Goal: Task Accomplishment & Management: Complete application form

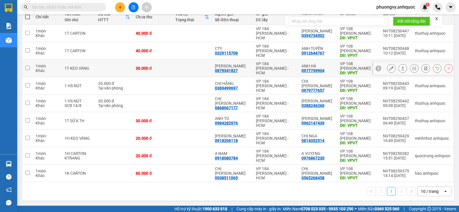
scroll to position [43, 0]
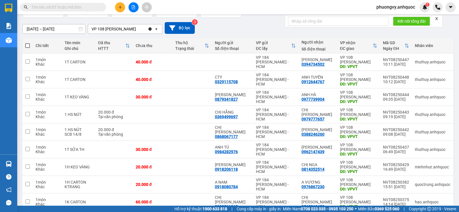
click at [437, 17] on icon "close" at bounding box center [437, 19] width 4 height 4
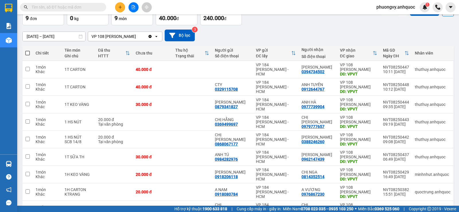
scroll to position [0, 0]
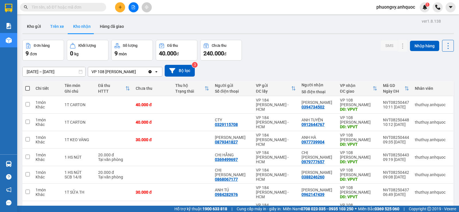
click at [57, 24] on button "Trên xe" at bounding box center [57, 27] width 23 height 14
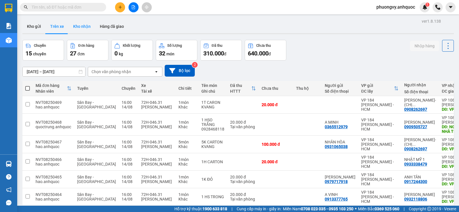
click at [77, 27] on button "Kho nhận" at bounding box center [82, 27] width 27 height 14
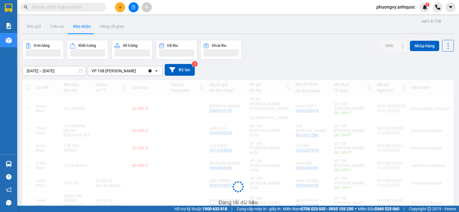
click at [56, 69] on input "[DATE] – [DATE]" at bounding box center [54, 70] width 63 height 9
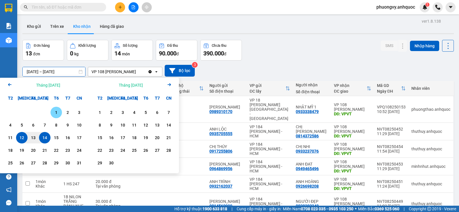
drag, startPoint x: 55, startPoint y: 113, endPoint x: 58, endPoint y: 79, distance: 34.0
click at [55, 113] on div "1" at bounding box center [56, 112] width 8 height 7
click at [59, 72] on input "[DATE] – / /" at bounding box center [54, 71] width 63 height 9
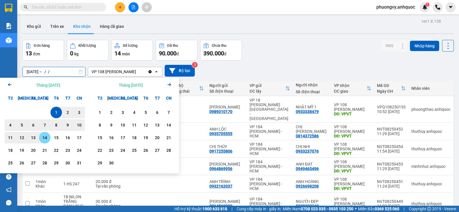
click at [42, 137] on div "14" at bounding box center [45, 137] width 8 height 7
type input "[DATE] – [DATE]"
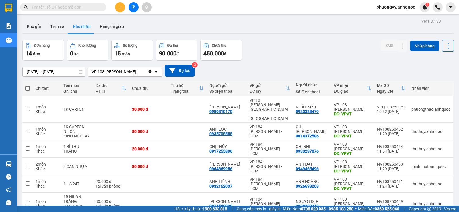
click at [127, 9] on div at bounding box center [133, 7] width 43 height 10
click at [123, 9] on button at bounding box center [120, 7] width 10 height 10
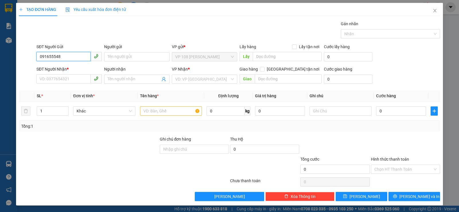
type input "0916555484"
click at [68, 65] on div "0916555484 - [PERSON_NAME]" at bounding box center [69, 68] width 58 height 6
type input "[PERSON_NAME]"
type input "0909993707"
type input "A MINH"
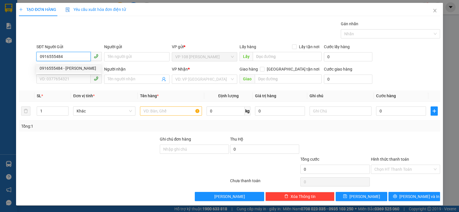
type input "VPSG"
type input "20.000"
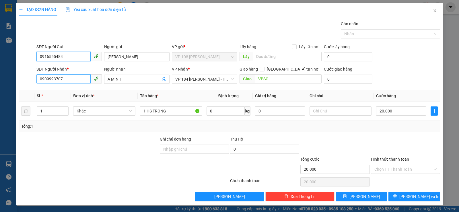
type input "0916555484"
click at [79, 80] on input "0909993707" at bounding box center [63, 78] width 54 height 9
click at [76, 78] on input "0909993707" at bounding box center [63, 78] width 54 height 9
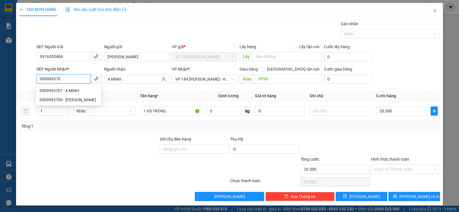
type input "0909993709"
click at [79, 88] on div "0909993709 - [PERSON_NAME]" at bounding box center [69, 91] width 58 height 6
type input "CHÚ THANH"
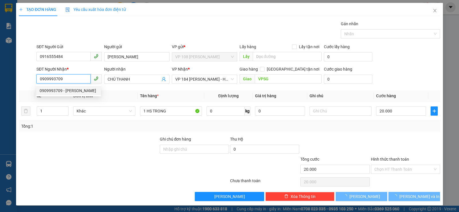
type input "40.000"
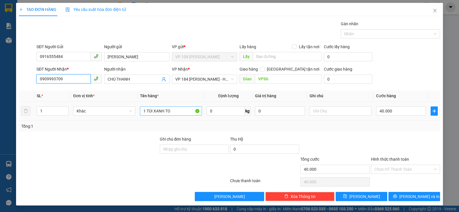
type input "0909993709"
click at [165, 114] on input "1 TÚI XANH TO" at bounding box center [171, 110] width 62 height 9
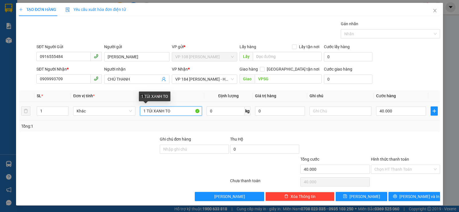
type input "1"
drag, startPoint x: 169, startPoint y: 108, endPoint x: 155, endPoint y: 109, distance: 14.1
click at [155, 109] on input "1B ĐEN+1HS" at bounding box center [171, 110] width 62 height 9
type input "1B ĐEN"
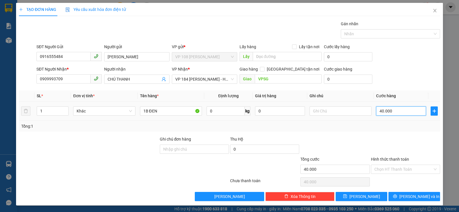
click at [382, 111] on input "40.000" at bounding box center [401, 110] width 50 height 9
type input "4"
type input "40"
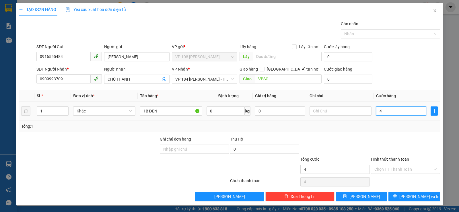
type input "40"
type input "400"
type input "4.000"
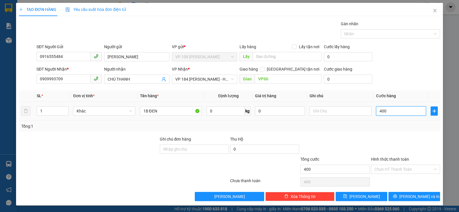
type input "4.000"
type input "40.000"
click at [389, 167] on input "Hình thức thanh toán" at bounding box center [403, 169] width 58 height 9
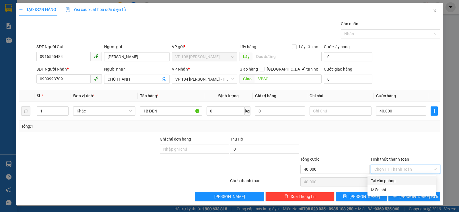
click at [390, 180] on div "Tại văn phòng" at bounding box center [402, 181] width 62 height 6
type input "0"
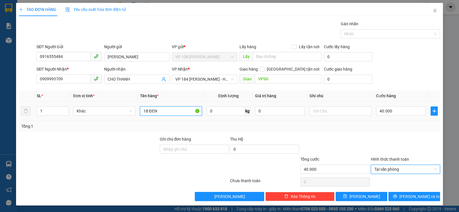
click at [164, 108] on input "1B ĐEN" at bounding box center [171, 110] width 62 height 9
type input "1B ĐEN+1 HS"
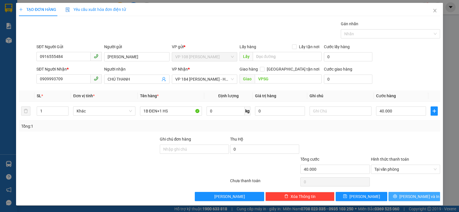
click at [399, 197] on button "[PERSON_NAME] và In" at bounding box center [414, 196] width 52 height 9
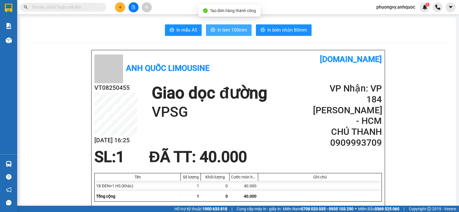
click at [234, 29] on span "In tem 100mm" at bounding box center [232, 29] width 30 height 7
drag, startPoint x: 227, startPoint y: 23, endPoint x: 229, endPoint y: 31, distance: 8.6
click at [229, 31] on span "In tem 100mm" at bounding box center [232, 29] width 30 height 7
click at [227, 28] on span "In tem 100mm" at bounding box center [232, 29] width 30 height 7
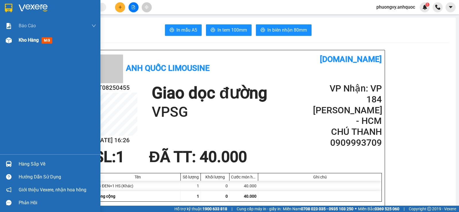
click at [32, 38] on span "Kho hàng" at bounding box center [29, 39] width 20 height 5
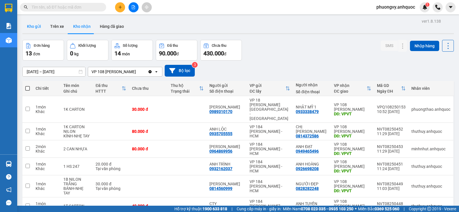
click at [34, 27] on button "Kho gửi" at bounding box center [33, 27] width 23 height 14
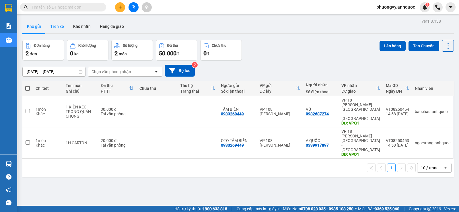
click at [58, 28] on button "Trên xe" at bounding box center [57, 27] width 23 height 14
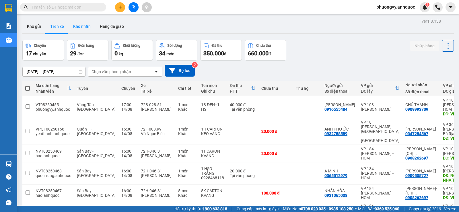
click at [85, 22] on button "Kho nhận" at bounding box center [82, 27] width 27 height 14
type input "[DATE] – [DATE]"
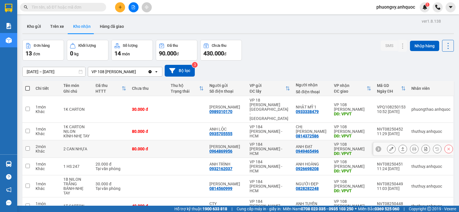
scroll to position [57, 0]
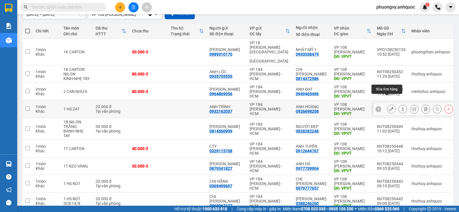
click at [387, 104] on button at bounding box center [391, 109] width 8 height 10
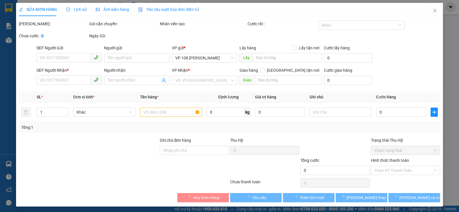
type input "0932162037"
type input "ANH TRÌNH"
type input "0926698208"
type input "ANH HOÀNG"
type input "VPVT"
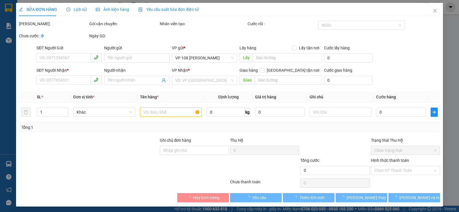
type input "TM 14/8 THỦY"
type input "20.000"
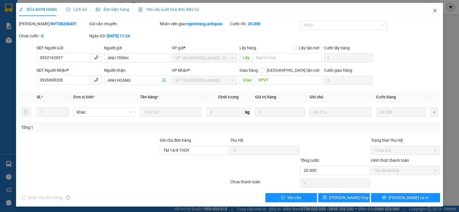
click at [433, 9] on icon "close" at bounding box center [435, 10] width 5 height 5
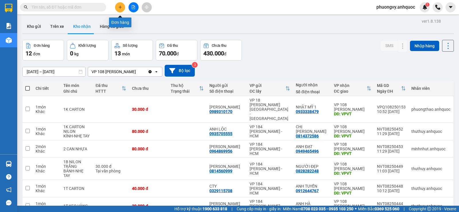
click at [119, 11] on button at bounding box center [120, 7] width 10 height 10
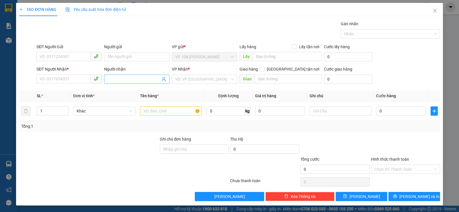
click at [143, 76] on input "Người nhận" at bounding box center [134, 79] width 53 height 6
click at [136, 59] on input "Người gửi" at bounding box center [136, 56] width 65 height 9
click at [71, 51] on div "SĐT Người Gửi" at bounding box center [68, 48] width 65 height 9
click at [71, 60] on input "SĐT Người Gửi" at bounding box center [63, 56] width 54 height 9
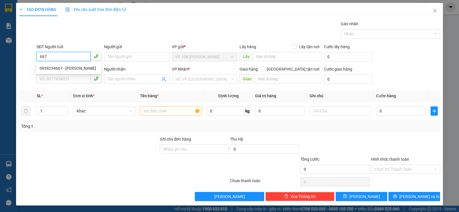
click at [69, 58] on input "667" at bounding box center [63, 56] width 54 height 9
click at [69, 66] on div "0939234667 - [PERSON_NAME]" at bounding box center [69, 68] width 58 height 6
type input "0939234667"
type input "[PERSON_NAME]"
type input "0909085420"
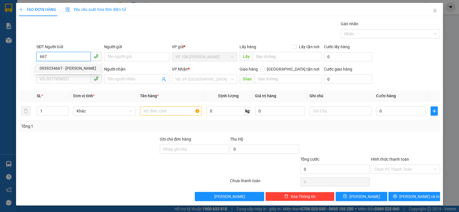
type input "THANH VIPPOST"
type input "VP184"
type input "TM 13/8 THỦY"
type input "20.000"
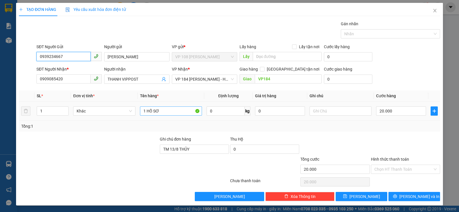
type input "0939234667"
click at [162, 110] on input "1 HỒ SƠ" at bounding box center [171, 110] width 62 height 9
click at [188, 154] on div "Ghi chú đơn hàng TM 13/8 THỦY" at bounding box center [194, 146] width 69 height 20
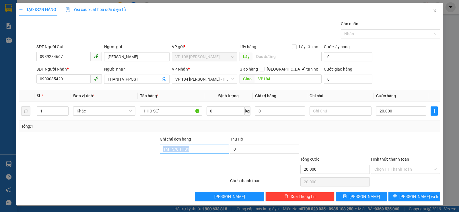
click at [190, 149] on input "TM 13/8 THỦY" at bounding box center [194, 149] width 69 height 9
click at [402, 192] on button "[PERSON_NAME] và In" at bounding box center [414, 196] width 52 height 9
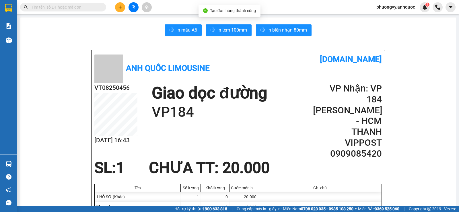
click at [120, 7] on icon "plus" at bounding box center [120, 6] width 0 height 3
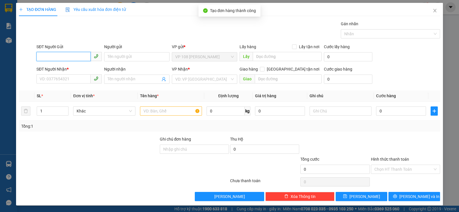
click at [80, 56] on input "SĐT Người Gửi" at bounding box center [63, 56] width 54 height 9
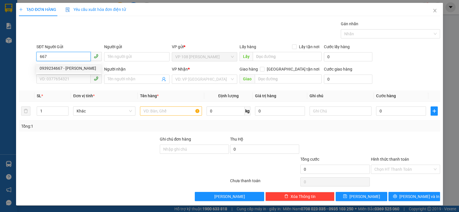
click at [71, 67] on div "0939234667 - [PERSON_NAME]" at bounding box center [69, 68] width 58 height 6
type input "0939234667"
type input "[PERSON_NAME]"
type input "0909085420"
type input "THANH VIPPOST"
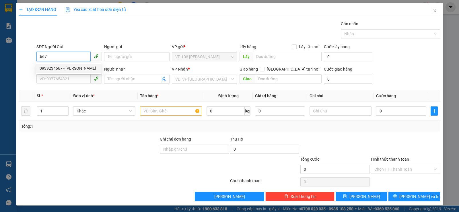
type input "VP184"
type input "20.000"
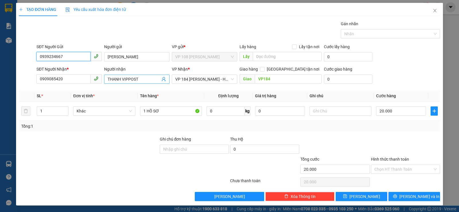
type input "0939234667"
click at [108, 76] on span "THANH VIPPOST" at bounding box center [136, 79] width 65 height 9
click at [114, 77] on input "THANH VIPPOST" at bounding box center [134, 79] width 53 height 6
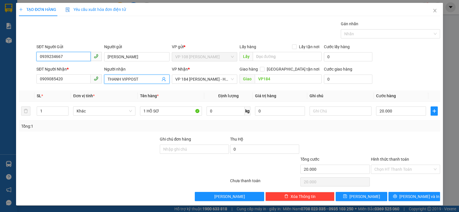
click at [72, 56] on input "0939234667" at bounding box center [63, 56] width 54 height 9
click at [432, 7] on span "Close" at bounding box center [435, 11] width 16 height 16
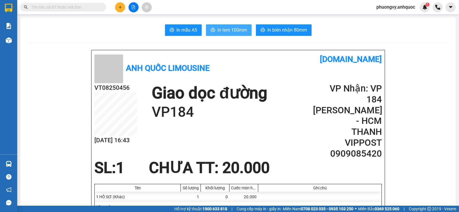
click at [223, 29] on span "In tem 100mm" at bounding box center [232, 29] width 30 height 7
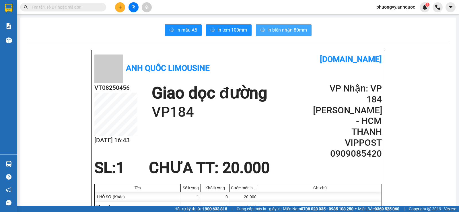
click at [284, 28] on span "In biên nhận 80mm" at bounding box center [287, 29] width 40 height 7
click at [114, 4] on div at bounding box center [133, 7] width 43 height 10
click at [118, 5] on button at bounding box center [120, 7] width 10 height 10
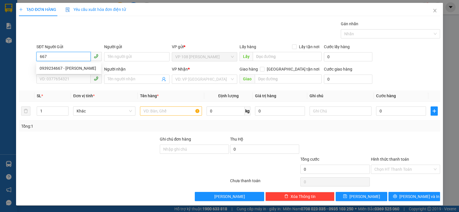
click at [74, 65] on div "0939234667 - [PERSON_NAME]" at bounding box center [69, 68] width 58 height 6
type input "0939234667"
type input "[PERSON_NAME]"
type input "0909085420"
type input "THANH VIPPOST"
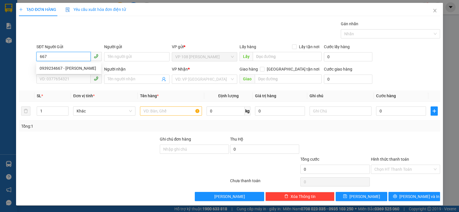
type input "VP184"
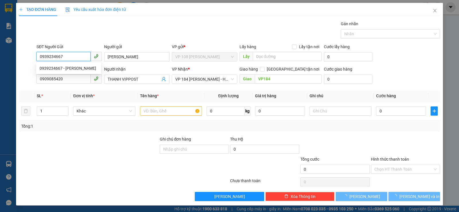
type input "20.000"
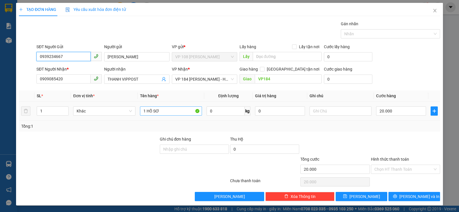
type input "0939234667"
click at [163, 110] on input "1 HỒ SƠ" at bounding box center [171, 110] width 62 height 9
type input "1 HỒ SƠ TRẮNG"
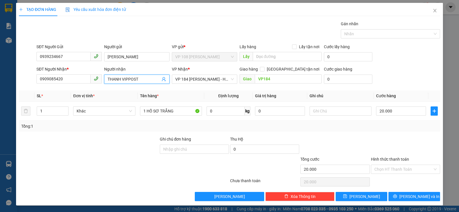
click at [123, 78] on input "THANH VIPPOST" at bounding box center [134, 79] width 53 height 6
type input "D"
click at [123, 78] on input "ĐÔNG" at bounding box center [134, 79] width 53 height 6
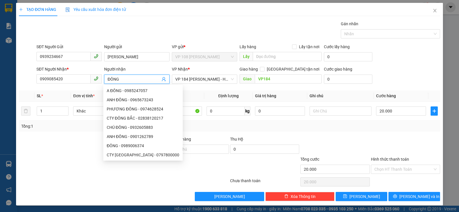
click at [134, 78] on input "ĐÔNG" at bounding box center [134, 79] width 53 height 6
click at [135, 78] on input "ĐÔNG" at bounding box center [134, 79] width 53 height 6
type input "0"
click at [79, 77] on input "0909085420" at bounding box center [63, 78] width 54 height 9
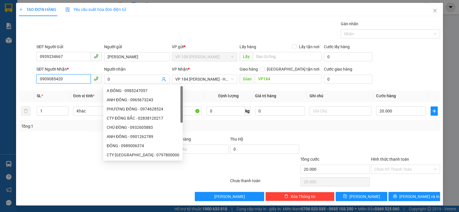
click at [79, 77] on input "0909085420" at bounding box center [63, 78] width 54 height 9
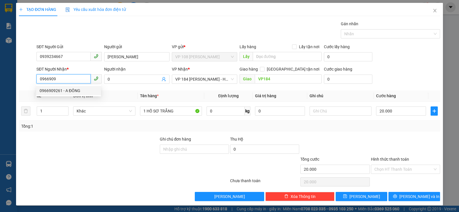
click at [77, 90] on div "0966909261 - A ĐÔNG" at bounding box center [69, 91] width 58 height 6
type input "0966909261"
type input "A ĐÔNG"
type input "TM 13/8 THỦY"
type input "0966909261"
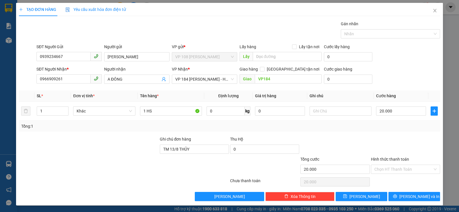
click at [194, 143] on div "Ghi chú đơn hàng" at bounding box center [194, 140] width 69 height 9
click at [195, 147] on input "TM 13/8 THỦY" at bounding box center [194, 149] width 69 height 9
click at [196, 147] on input "TM 13/8 THỦY" at bounding box center [194, 149] width 69 height 9
click at [405, 195] on button "[PERSON_NAME] và In" at bounding box center [414, 196] width 52 height 9
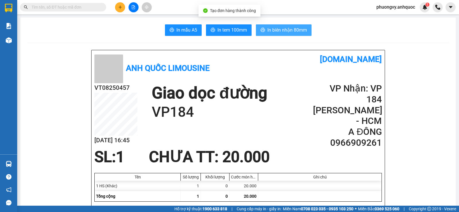
click at [273, 27] on span "In biên nhận 80mm" at bounding box center [287, 29] width 40 height 7
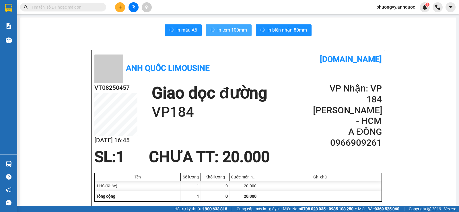
click at [228, 29] on span "In tem 100mm" at bounding box center [232, 29] width 30 height 7
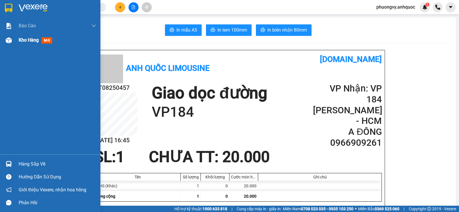
click at [34, 37] on div "Kho hàng mới" at bounding box center [37, 39] width 36 height 7
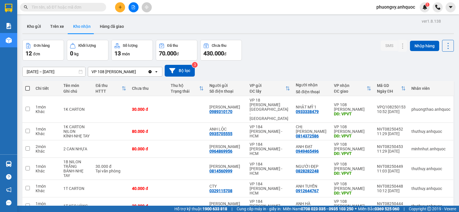
click at [82, 7] on input "text" at bounding box center [66, 7] width 68 height 6
paste input "0922210290"
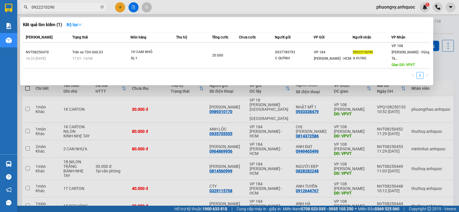
type input "0922210290"
click at [114, 7] on div at bounding box center [229, 106] width 459 height 212
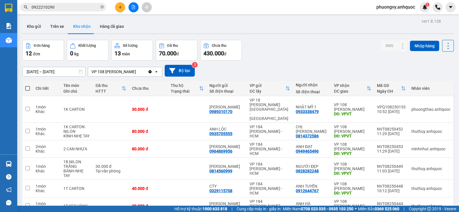
click at [117, 7] on button at bounding box center [120, 7] width 10 height 10
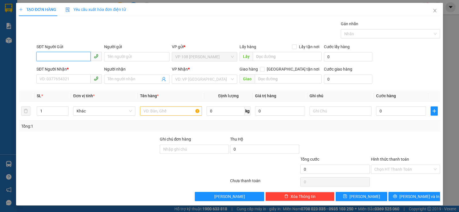
click at [69, 54] on input "SĐT Người Gửi" at bounding box center [63, 56] width 54 height 9
type input "0947347866"
click at [88, 66] on div "0947347866" at bounding box center [69, 68] width 58 height 6
type input "0825923233"
type input "[PERSON_NAME]"
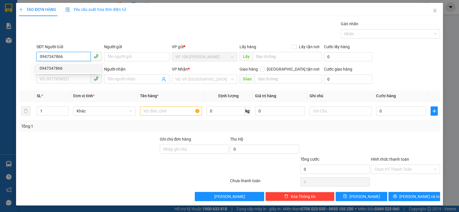
type input "VPNVT"
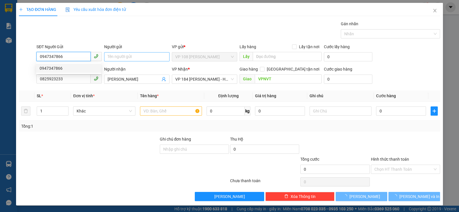
type input "30.000"
type input "0947347866"
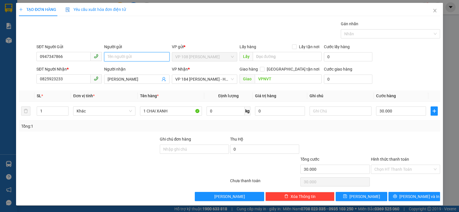
click at [135, 54] on input "Người gửi" at bounding box center [136, 56] width 65 height 9
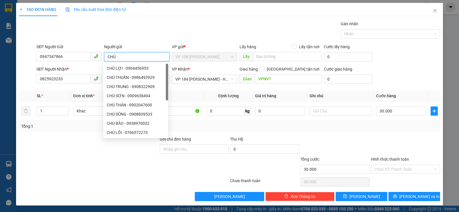
type input "CHÚ"
click at [130, 30] on div "Gán nhãn Nhãn" at bounding box center [238, 31] width 406 height 20
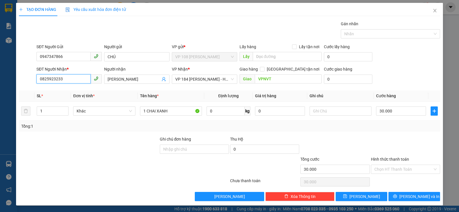
click at [78, 74] on input "0825923233" at bounding box center [63, 78] width 54 height 9
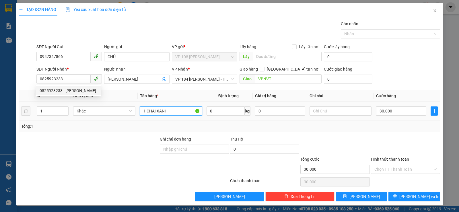
click at [186, 112] on input "1 CHAI XANH" at bounding box center [171, 110] width 62 height 9
type input "1T XỐP VÀNG"
click at [385, 109] on input "30.000" at bounding box center [401, 110] width 50 height 9
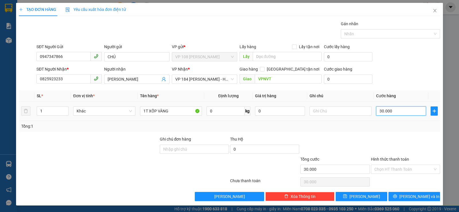
type input "0"
type input "04"
type input "4"
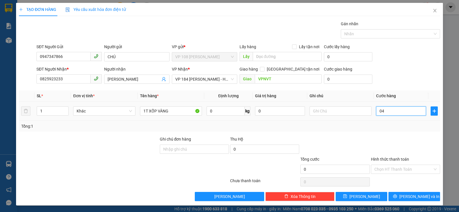
type input "4"
type input "040"
type input "40"
type input "0.400"
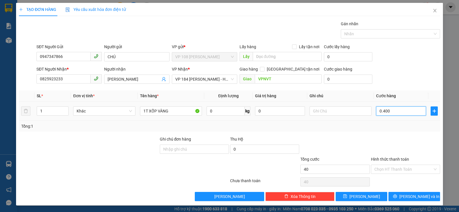
type input "400"
type input "4.000"
click at [385, 109] on input "04.000" at bounding box center [401, 110] width 50 height 9
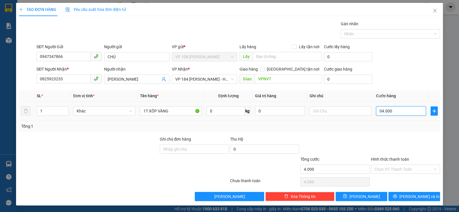
click at [385, 109] on input "04.000" at bounding box center [401, 110] width 50 height 9
type input "0"
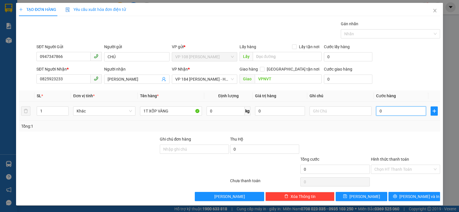
click at [388, 110] on input "0" at bounding box center [401, 110] width 50 height 9
type input "4"
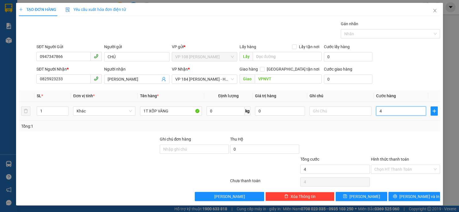
type input "40"
type input "400"
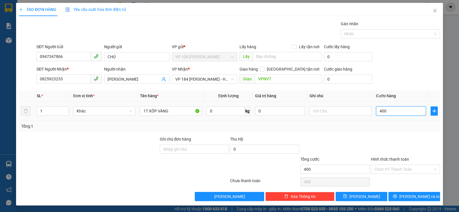
type input "4.000"
type input "40.000"
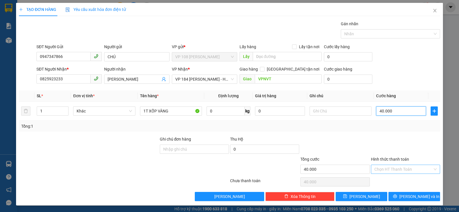
type input "40.000"
click at [388, 167] on input "Hình thức thanh toán" at bounding box center [403, 169] width 58 height 9
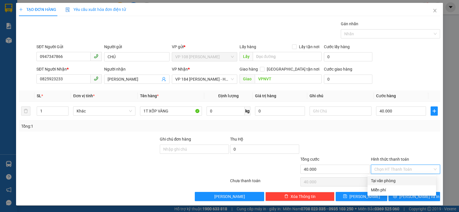
click at [386, 179] on div "Tại văn phòng" at bounding box center [402, 181] width 62 height 6
type input "0"
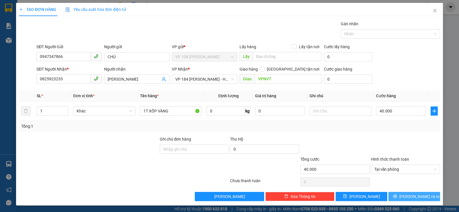
click at [397, 193] on button "[PERSON_NAME] và In" at bounding box center [414, 196] width 52 height 9
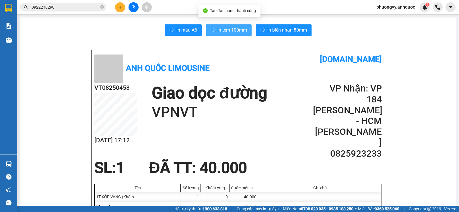
click at [227, 32] on span "In tem 100mm" at bounding box center [232, 29] width 30 height 7
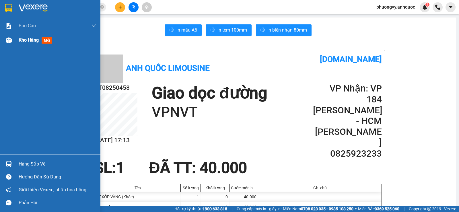
click at [26, 37] on span "Kho hàng" at bounding box center [29, 39] width 20 height 5
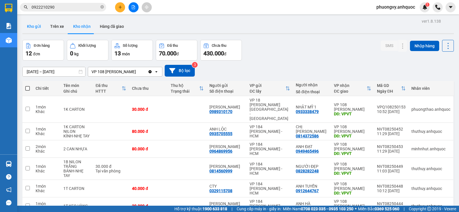
click at [36, 28] on button "Kho gửi" at bounding box center [33, 27] width 23 height 14
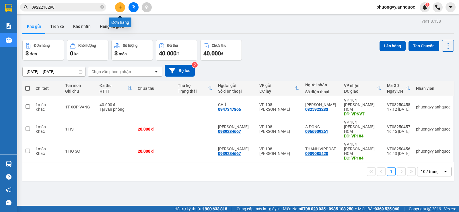
click at [120, 8] on icon "plus" at bounding box center [120, 7] width 4 height 4
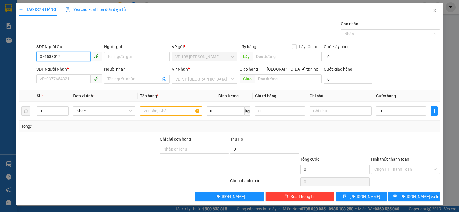
type input "0765830127"
click at [80, 56] on input "0765830127" at bounding box center [63, 56] width 54 height 9
click at [74, 65] on div "0765830127" at bounding box center [68, 68] width 65 height 9
type input "0972368465"
type input "MR [PERSON_NAME] -0976369325"
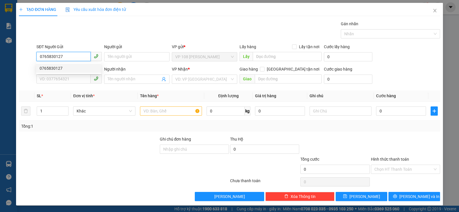
type input "[PERSON_NAME] [GEOGRAPHIC_DATA]"
type input "20.000"
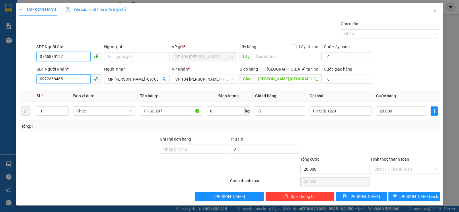
type input "0765830127"
click at [72, 80] on input "0972368465" at bounding box center [63, 78] width 54 height 9
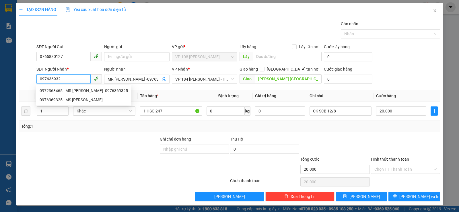
type input "0976369325"
click at [71, 93] on div "0976369325 - MS [PERSON_NAME]" at bounding box center [71, 91] width 63 height 6
type input "MS [PERSON_NAME]"
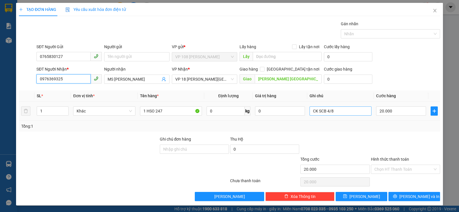
type input "0976369325"
click at [352, 114] on input "CK SCB 4/8" at bounding box center [341, 110] width 62 height 9
click at [217, 82] on span "VP 18 [PERSON_NAME][GEOGRAPHIC_DATA] - [GEOGRAPHIC_DATA]" at bounding box center [204, 79] width 59 height 9
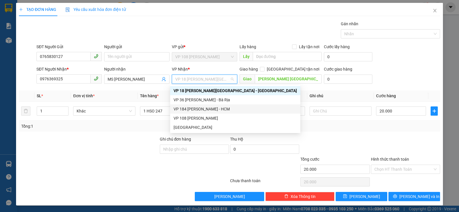
click at [211, 109] on div "VP 184 [PERSON_NAME] - HCM" at bounding box center [235, 109] width 123 height 6
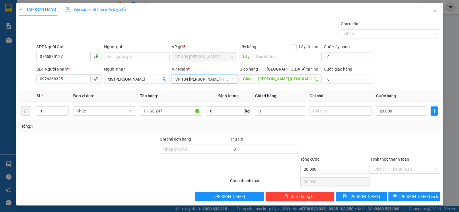
click at [396, 172] on input "Hình thức thanh toán" at bounding box center [403, 169] width 58 height 9
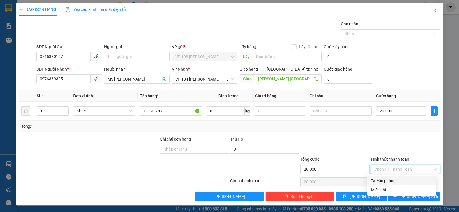
click at [395, 178] on div "Tại văn phòng" at bounding box center [402, 181] width 62 height 6
type input "0"
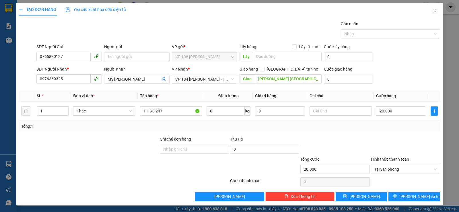
click at [403, 190] on div "Transit Pickup Surcharge Ids Transit Deliver Surcharge Ids Transit Deliver Surc…" at bounding box center [229, 111] width 421 height 180
click at [407, 194] on span "[PERSON_NAME] và In" at bounding box center [419, 196] width 40 height 6
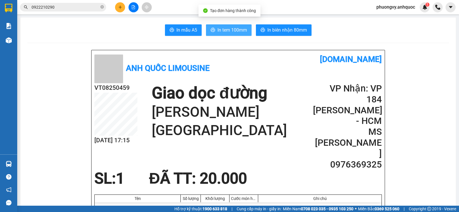
click at [225, 29] on span "In tem 100mm" at bounding box center [232, 29] width 30 height 7
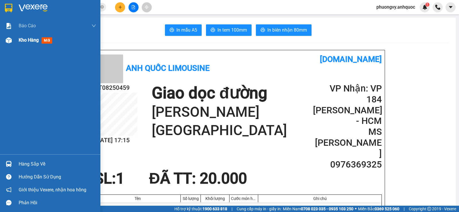
click at [24, 37] on span "Kho hàng" at bounding box center [29, 39] width 20 height 5
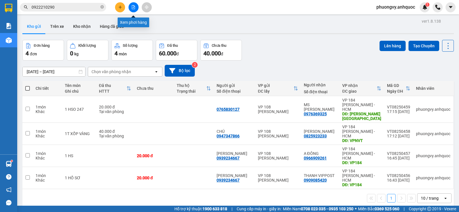
click at [118, 8] on icon "plus" at bounding box center [120, 7] width 4 height 4
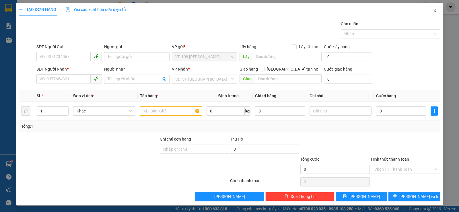
click at [435, 10] on span "Close" at bounding box center [435, 11] width 16 height 16
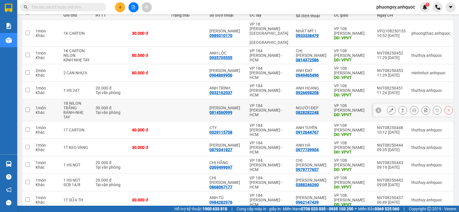
scroll to position [86, 0]
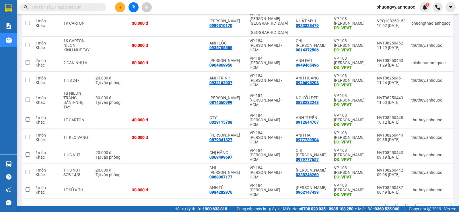
click at [387, 204] on button "2" at bounding box center [391, 208] width 9 height 9
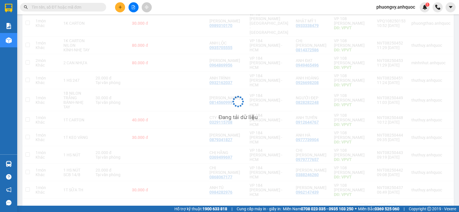
scroll to position [26, 0]
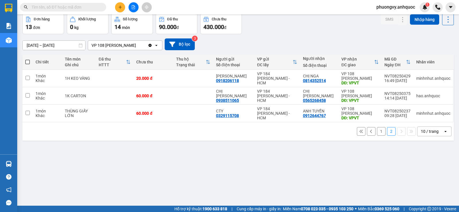
click at [379, 133] on button "1" at bounding box center [381, 131] width 9 height 9
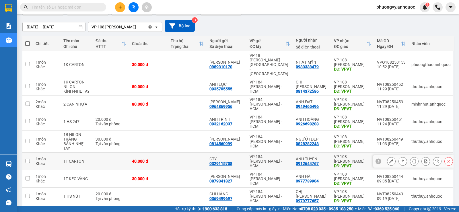
scroll to position [55, 0]
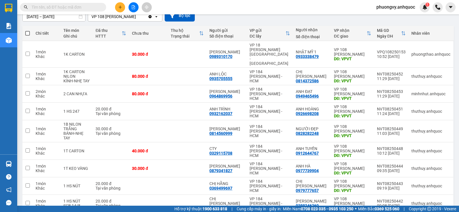
click at [85, 2] on div "Kết quả tìm kiếm ( 0 ) Bộ lọc No Data phuongvy.anhquoc 1" at bounding box center [229, 7] width 459 height 14
click at [84, 6] on input "text" at bounding box center [66, 7] width 68 height 6
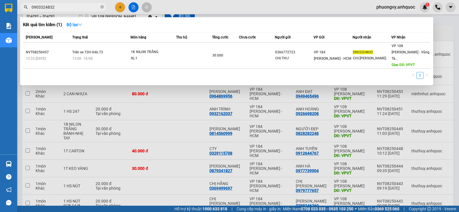
type input "0903324832"
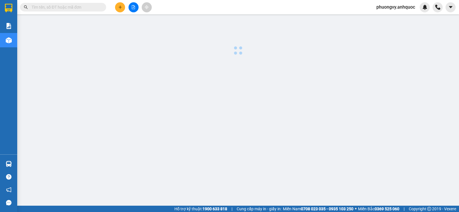
click at [79, 9] on input "text" at bounding box center [66, 7] width 68 height 6
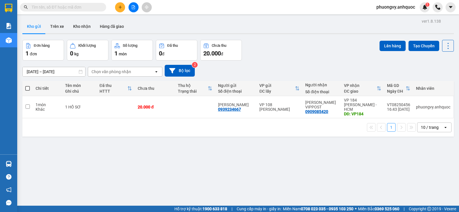
paste input "0939234667"
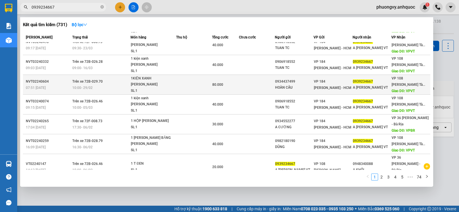
scroll to position [71, 0]
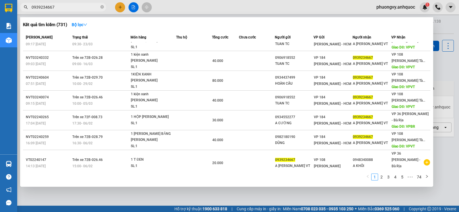
click at [72, 8] on input "0939234667" at bounding box center [66, 7] width 68 height 6
type input "D"
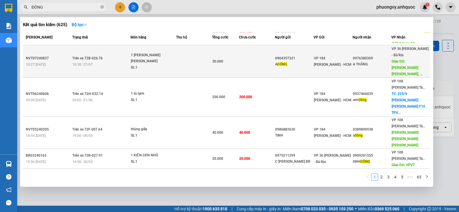
scroll to position [0, 0]
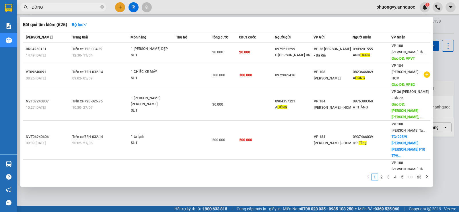
type input "ĐÔNG"
click at [294, 192] on div at bounding box center [229, 106] width 459 height 212
